Goal: Transaction & Acquisition: Purchase product/service

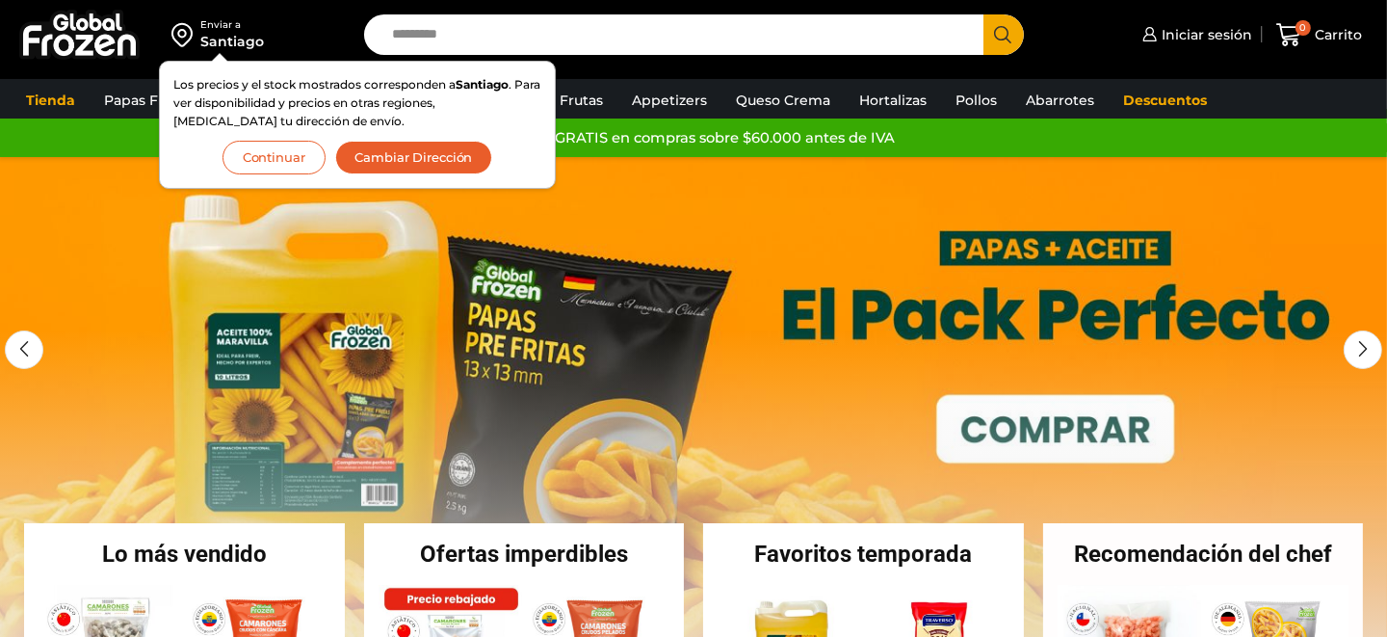
click at [303, 160] on button "Continuar" at bounding box center [274, 158] width 103 height 34
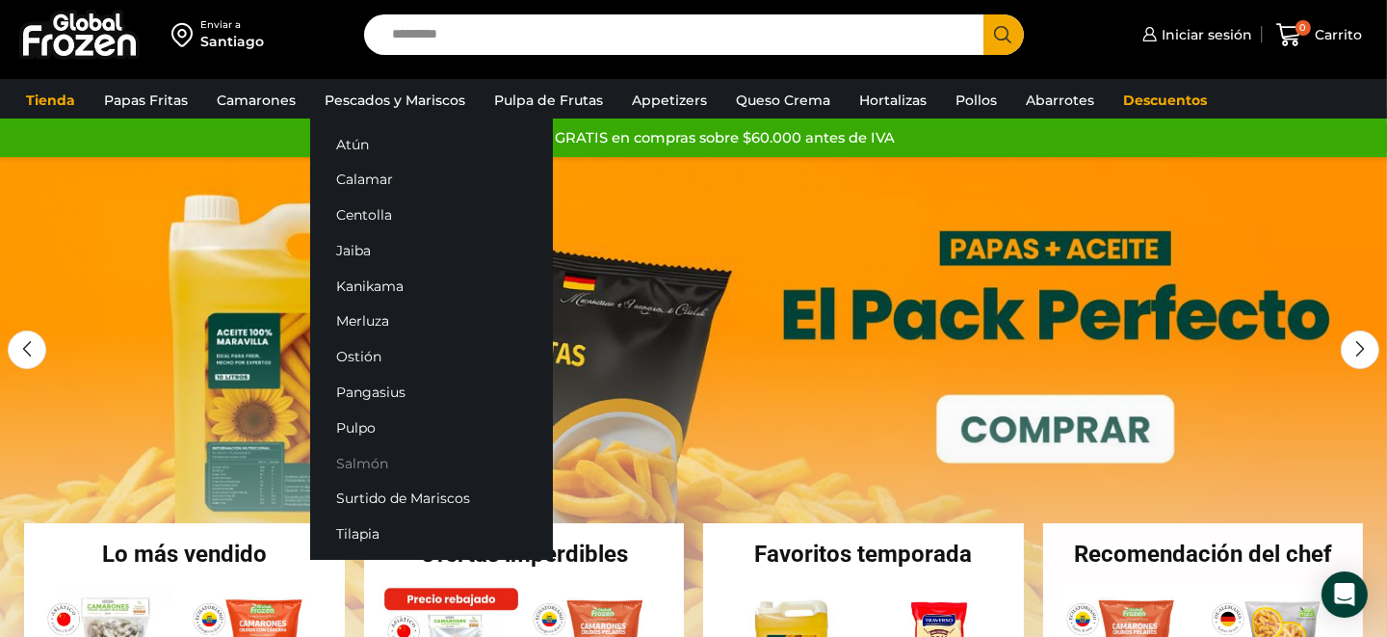
click at [358, 460] on link "Salmón" at bounding box center [431, 463] width 243 height 36
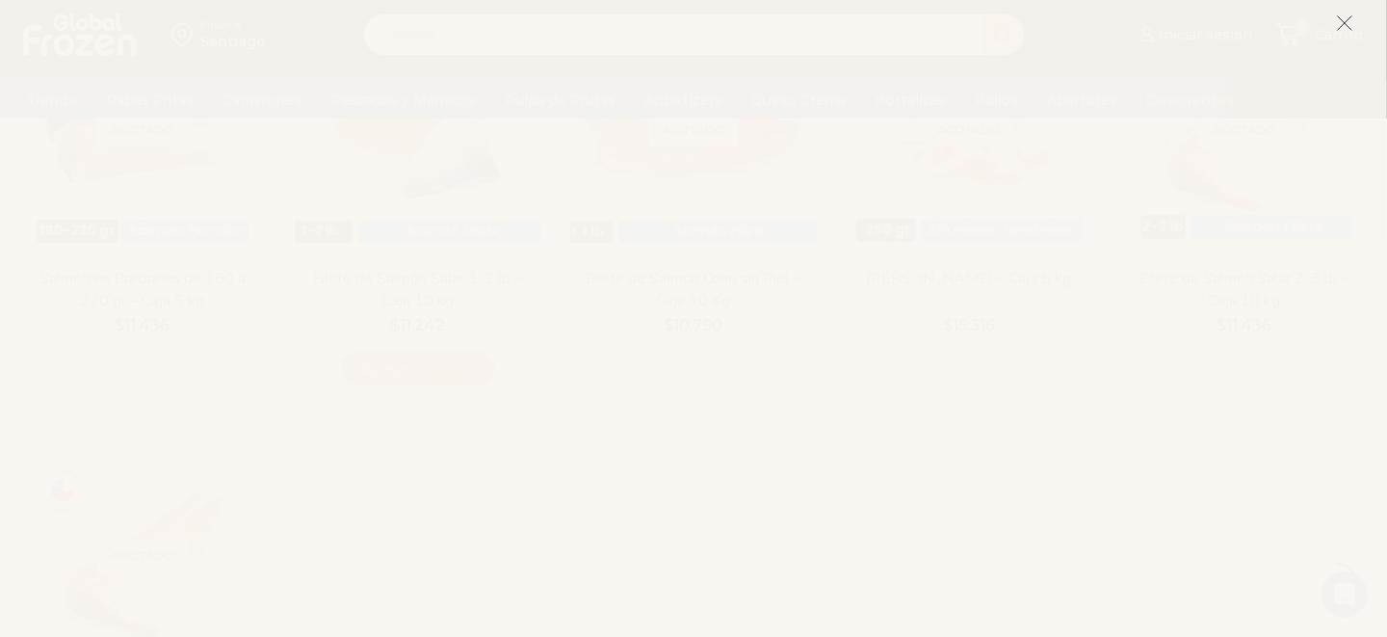
scroll to position [384, 0]
